Goal: Navigation & Orientation: Find specific page/section

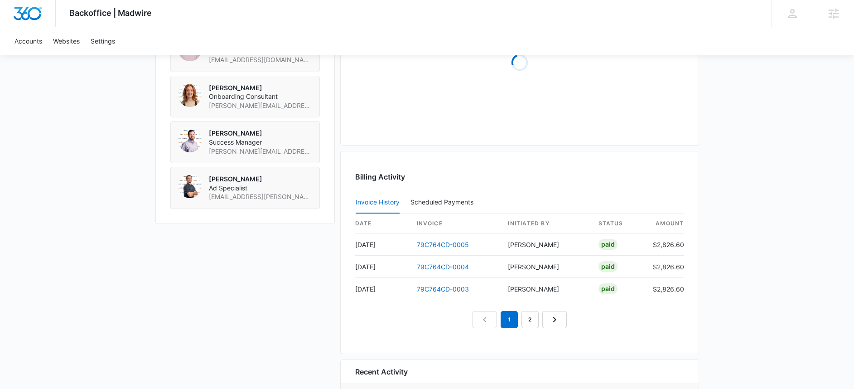
scroll to position [832, 0]
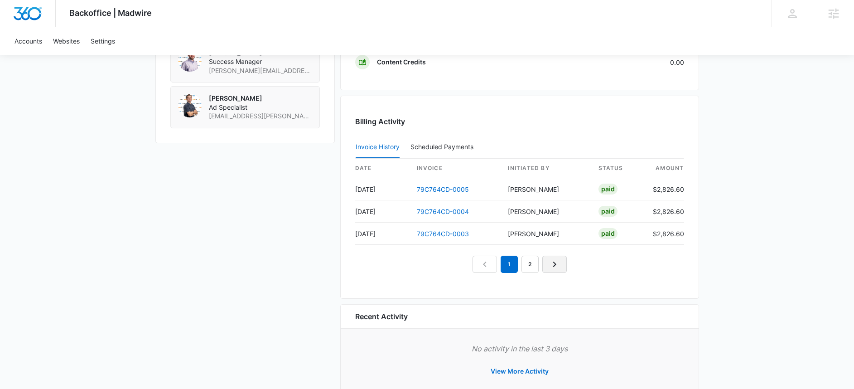
click at [557, 269] on link "Next Page" at bounding box center [554, 263] width 24 height 17
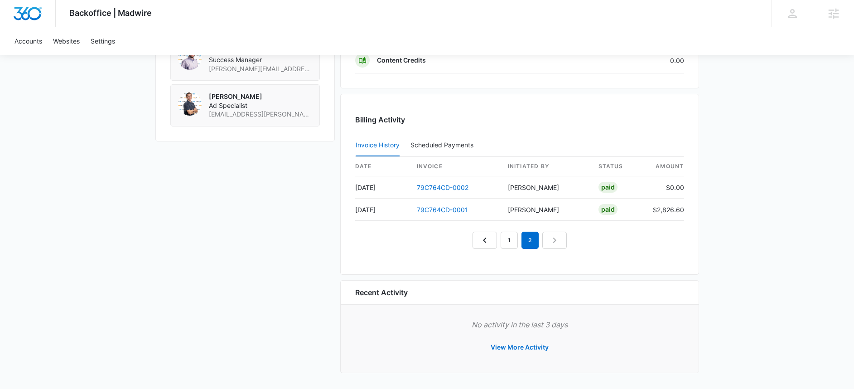
scroll to position [836, 0]
click at [513, 244] on link "1" at bounding box center [508, 238] width 17 height 17
